Goal: Find specific page/section: Find specific page/section

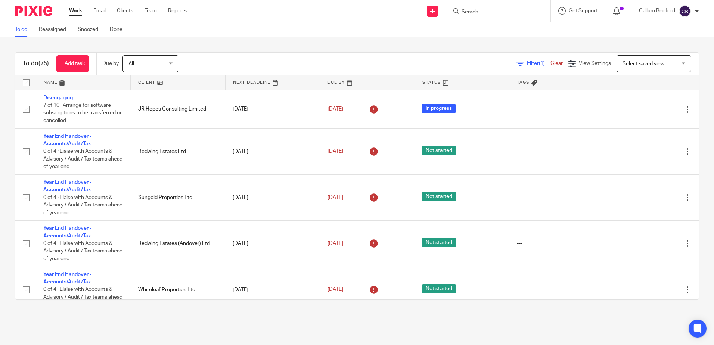
click at [490, 15] on input "Search" at bounding box center [494, 12] width 67 height 7
type input "motive"
click at [520, 32] on link at bounding box center [505, 29] width 93 height 11
